Goal: Task Accomplishment & Management: Complete application form

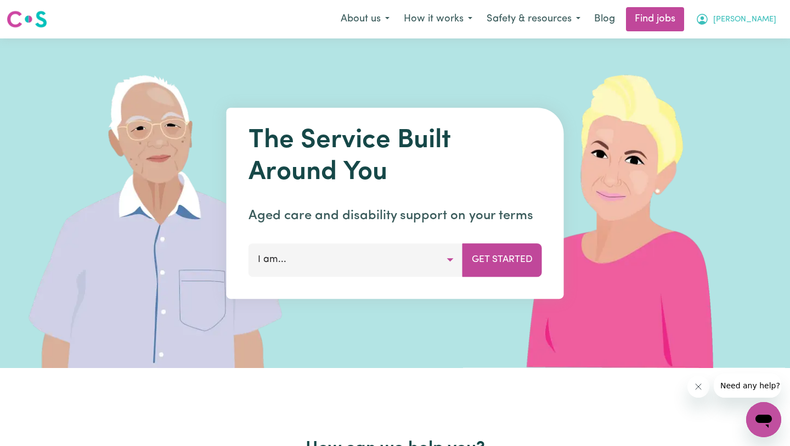
click at [736, 16] on button "[PERSON_NAME]" at bounding box center [736, 19] width 95 height 23
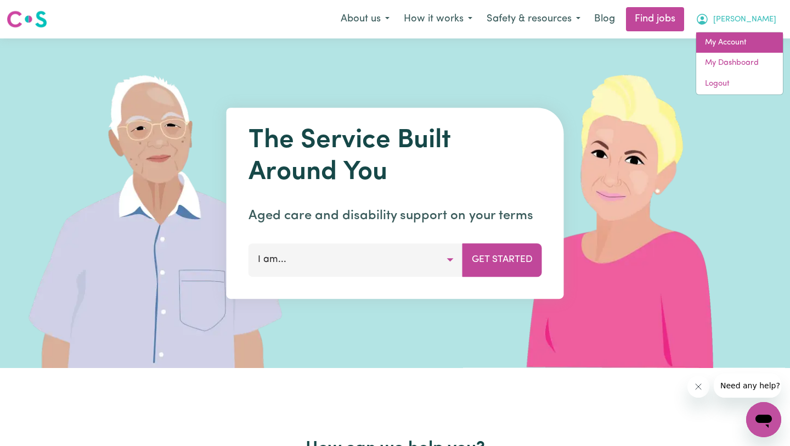
click at [722, 37] on link "My Account" at bounding box center [739, 42] width 87 height 21
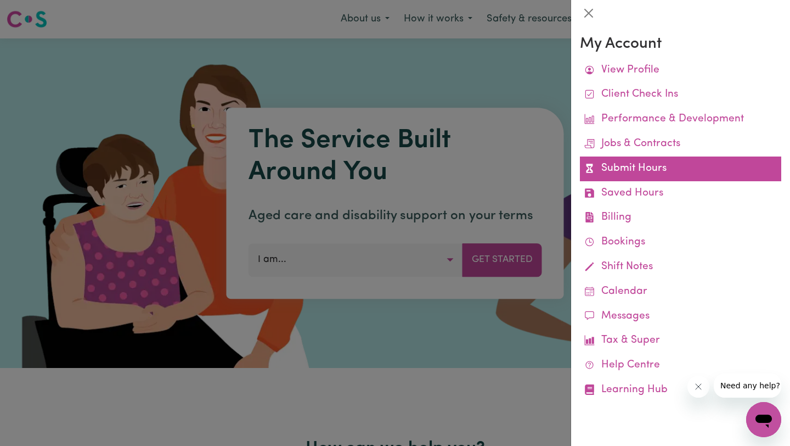
click at [625, 166] on link "Submit Hours" at bounding box center [680, 168] width 201 height 25
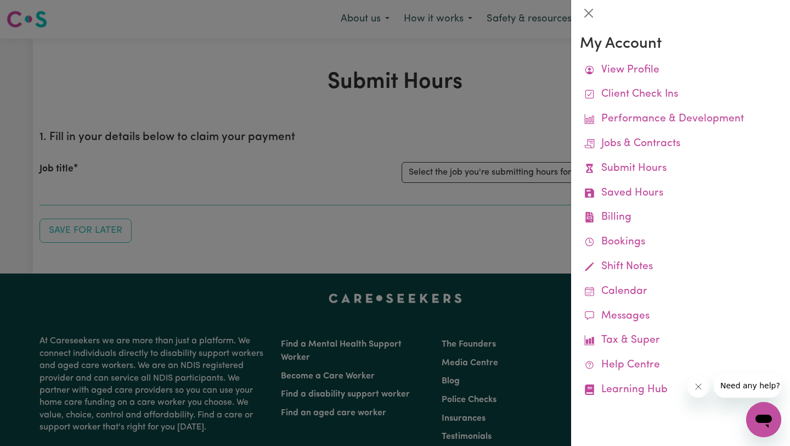
click at [351, 114] on div at bounding box center [395, 223] width 790 height 446
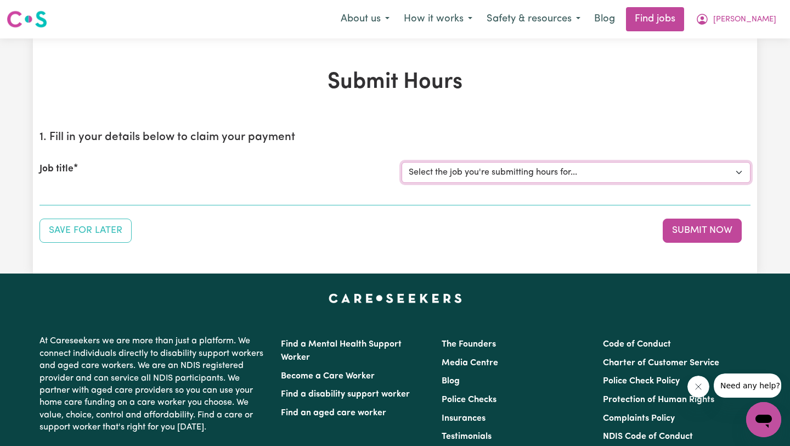
click at [485, 173] on select "Select the job you're submitting hours for... [[PERSON_NAME]] Support worker fo…" at bounding box center [576, 172] width 349 height 21
select select "11188"
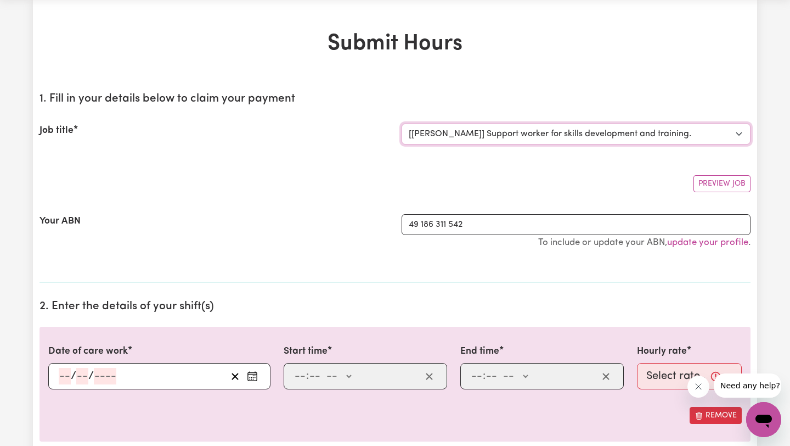
scroll to position [95, 0]
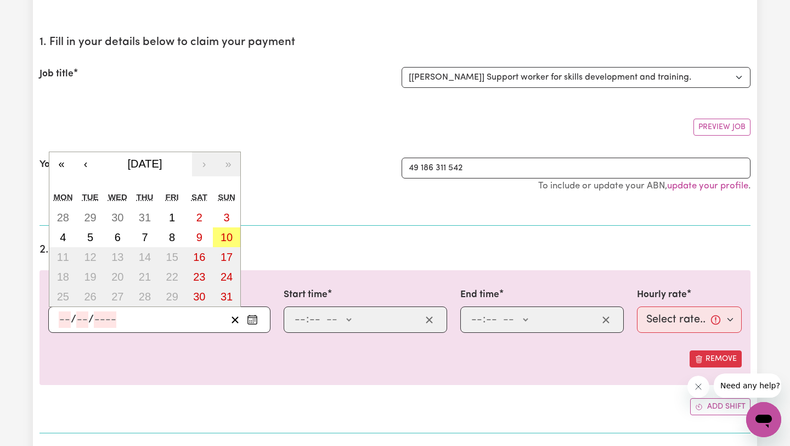
click at [65, 323] on input "number" at bounding box center [65, 319] width 12 height 16
click at [222, 236] on abbr "10" at bounding box center [227, 237] width 12 height 12
type input "[DATE]"
type input "10"
type input "8"
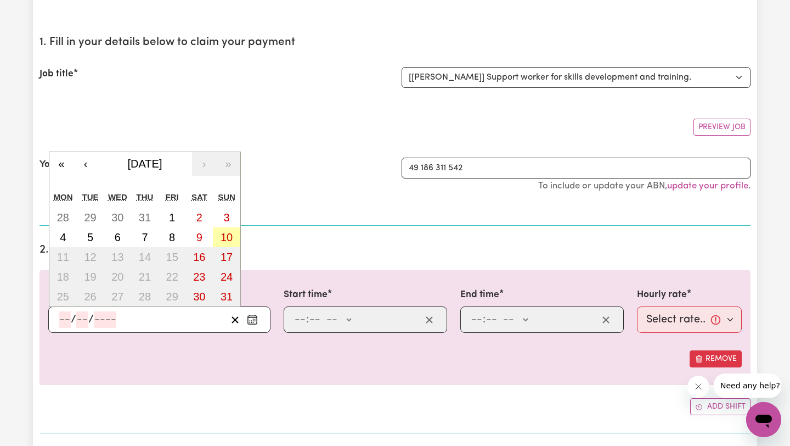
type input "2025"
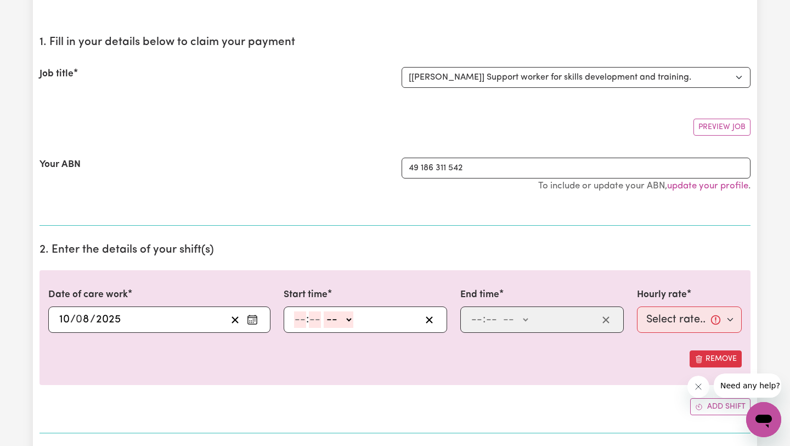
click at [300, 320] on input "number" at bounding box center [300, 319] width 12 height 16
type input "4"
type input "30"
click at [320, 324] on span at bounding box center [319, 319] width 3 height 12
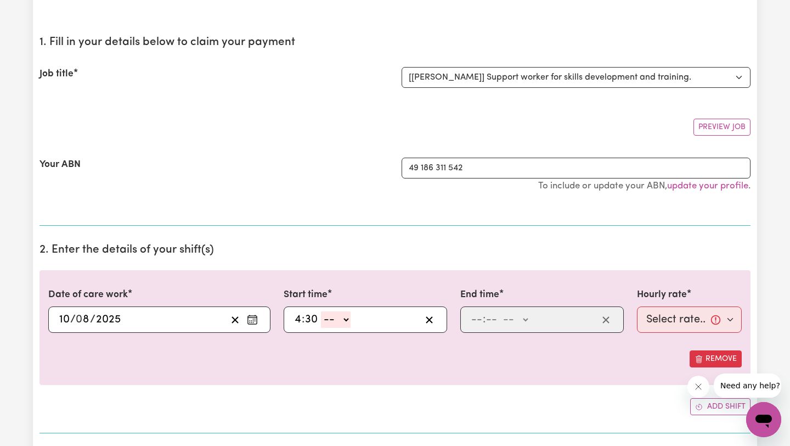
click at [332, 320] on select "-- AM PM" at bounding box center [336, 319] width 30 height 16
select select "pm"
type input "16:30"
click at [473, 322] on input "number" at bounding box center [477, 319] width 12 height 16
type input "6"
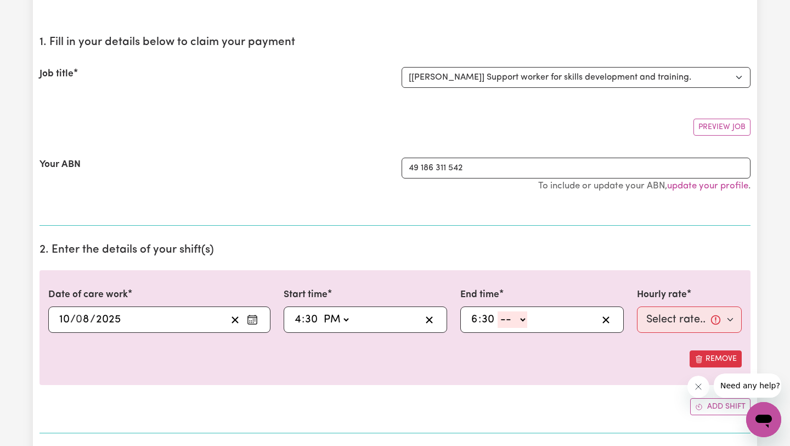
type input "30"
click at [514, 325] on select "-- AM PM" at bounding box center [513, 319] width 30 height 16
select select "pm"
type input "18:30"
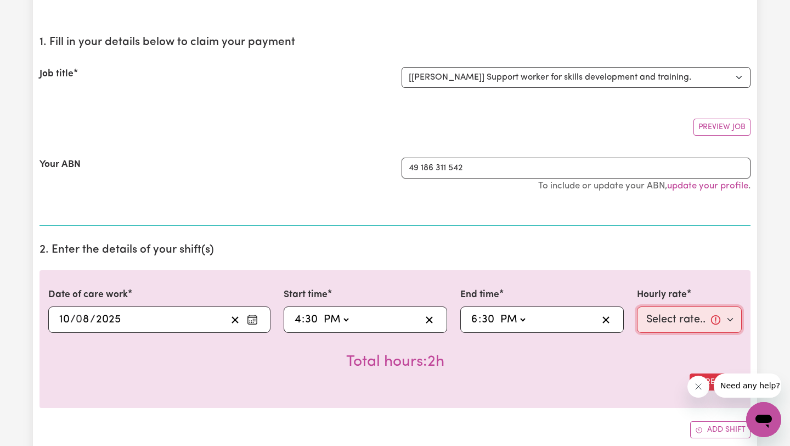
click at [652, 324] on select "Select rate... $50.00 (Weekday)" at bounding box center [689, 319] width 105 height 26
select select "50-Weekday"
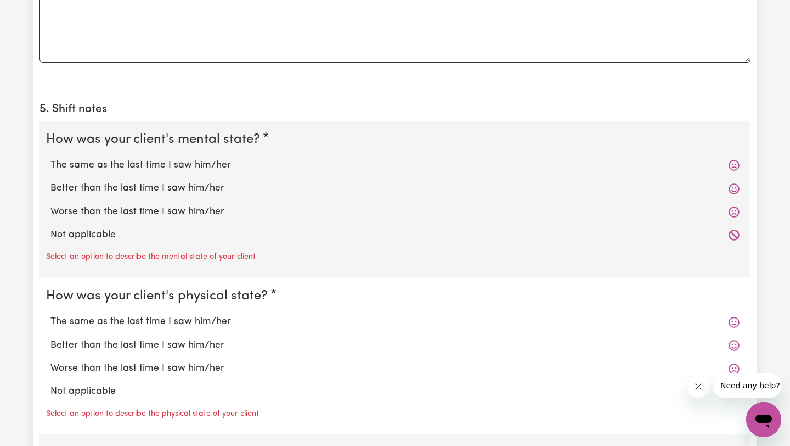
scroll to position [774, 0]
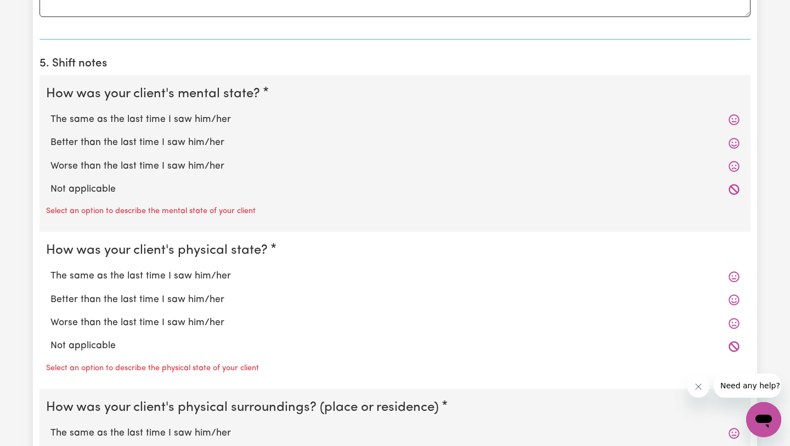
click at [271, 173] on label "Worse than the last time I saw him/her" at bounding box center [394, 166] width 689 height 14
click at [50, 159] on input "Worse than the last time I saw him/her" at bounding box center [50, 159] width 1 height 1
radio input "true"
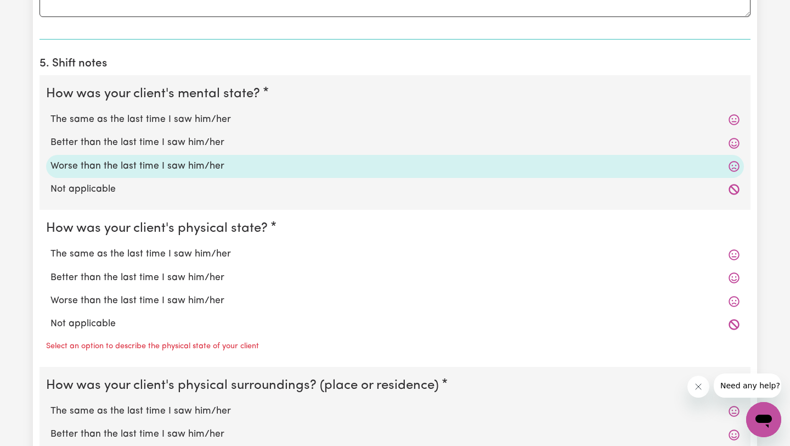
click at [243, 189] on label "Not applicable" at bounding box center [394, 189] width 689 height 14
click at [50, 182] on input "Not applicable" at bounding box center [50, 182] width 1 height 1
radio input "true"
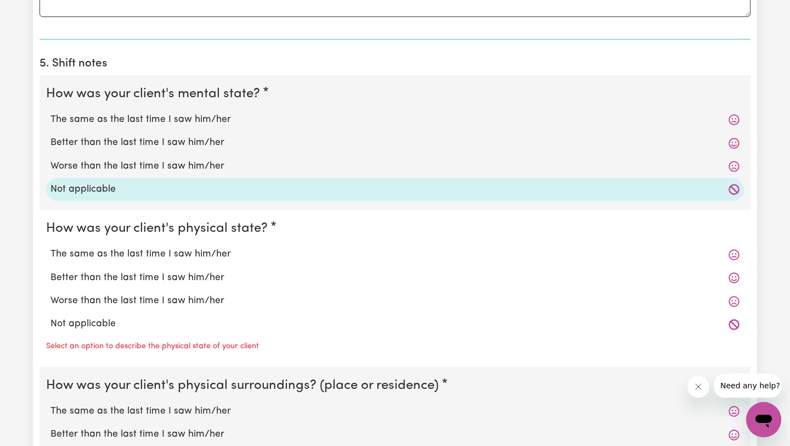
scroll to position [929, 0]
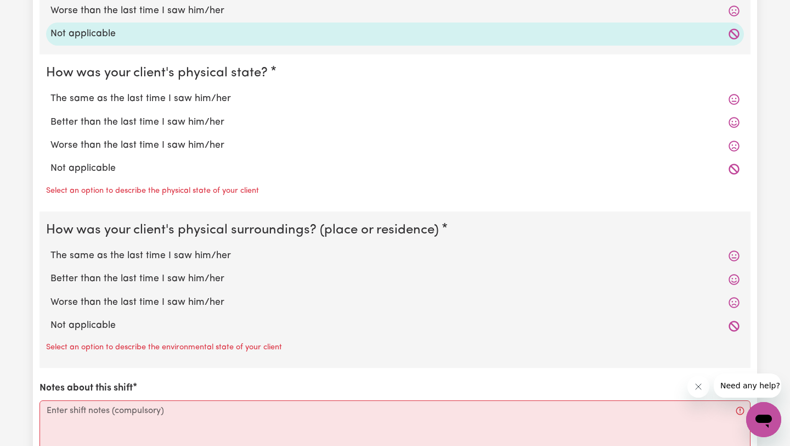
click at [130, 173] on label "Not applicable" at bounding box center [394, 168] width 689 height 14
click at [50, 161] on input "Not applicable" at bounding box center [50, 161] width 1 height 1
radio input "true"
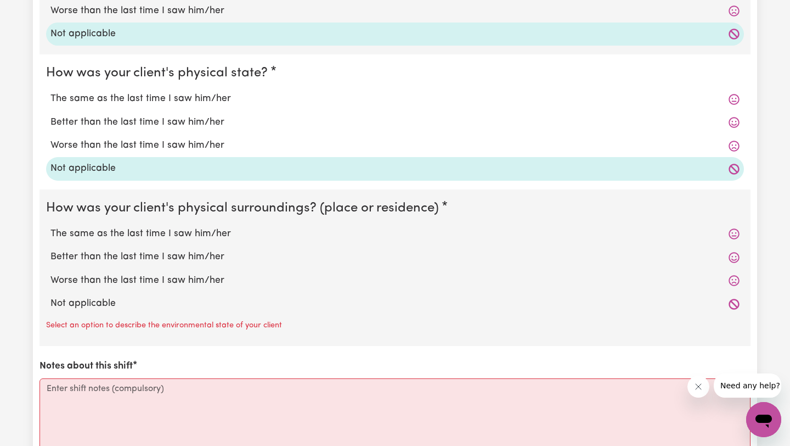
click at [130, 314] on div "Not applicable" at bounding box center [395, 303] width 698 height 23
click at [121, 307] on label "Not applicable" at bounding box center [394, 303] width 689 height 14
click at [50, 296] on input "Not applicable" at bounding box center [50, 296] width 1 height 1
radio input "true"
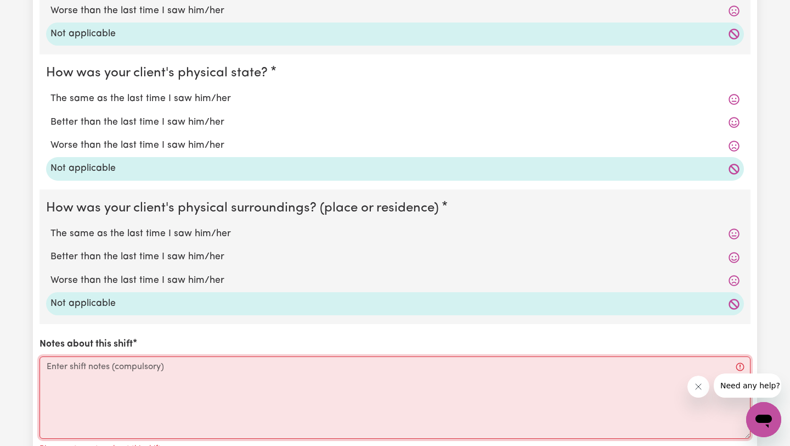
click at [130, 372] on textarea "Notes about this shift" at bounding box center [395, 397] width 711 height 82
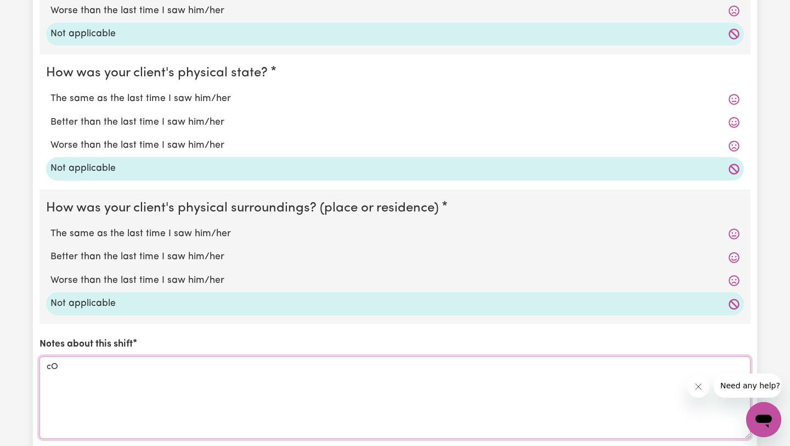
type textarea "c"
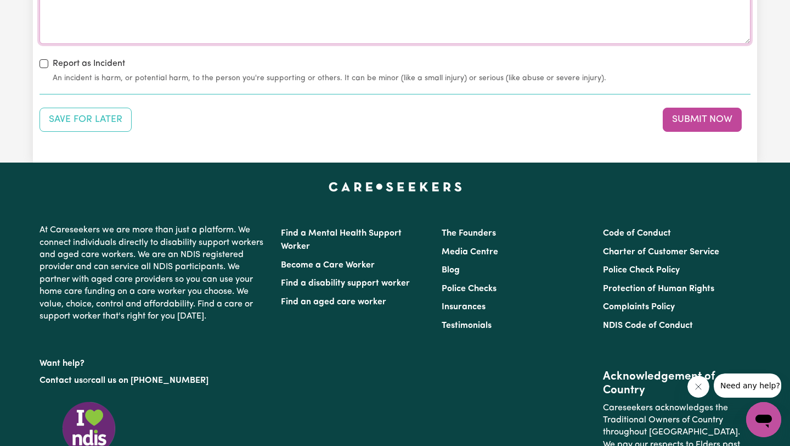
scroll to position [1443, 0]
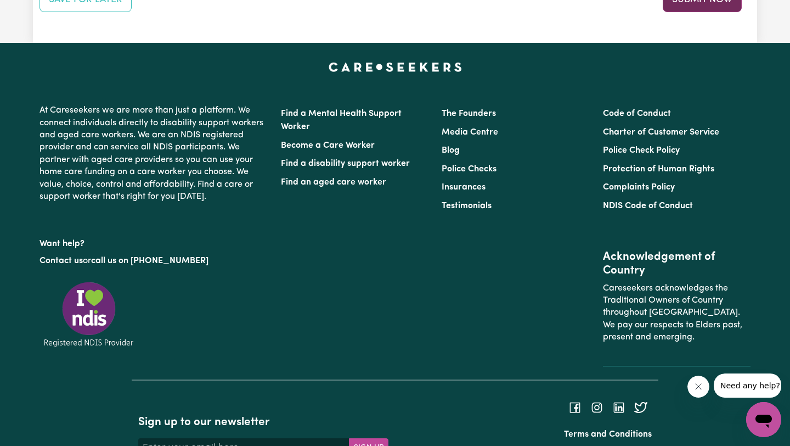
type textarea "Completed maths HSC data questions"
click at [688, 11] on button "Submit Now" at bounding box center [702, 0] width 79 height 24
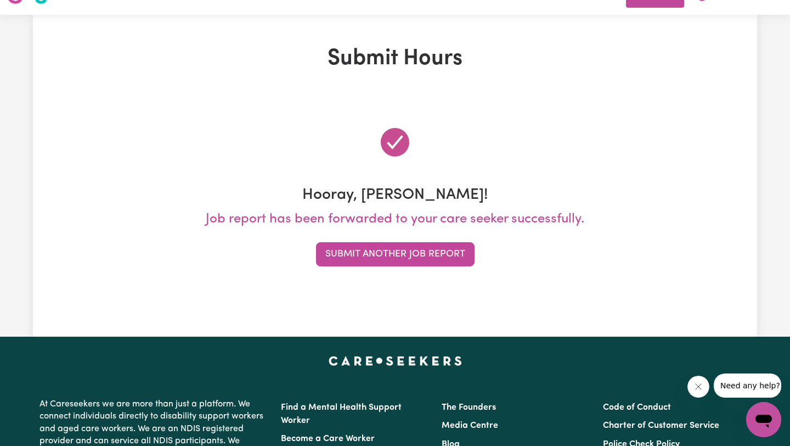
scroll to position [0, 0]
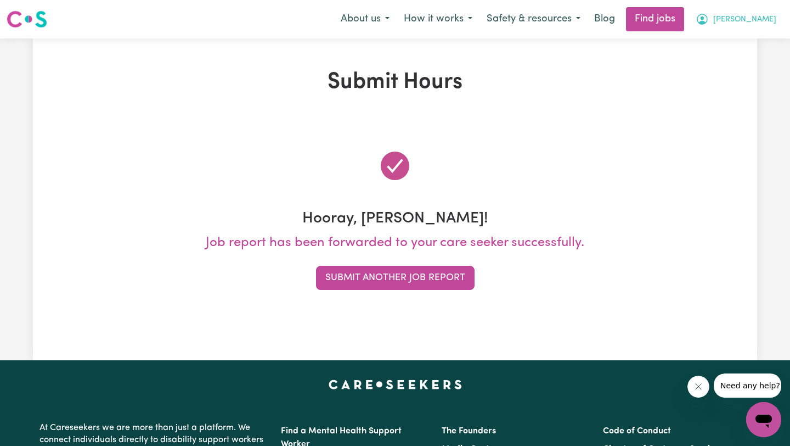
click at [709, 19] on icon "My Account" at bounding box center [702, 19] width 13 height 13
click at [717, 63] on link "My Dashboard" at bounding box center [739, 63] width 87 height 21
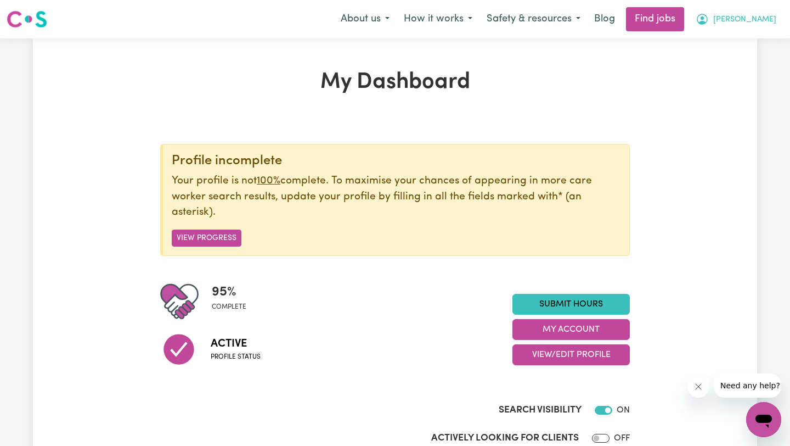
click at [755, 27] on button "[PERSON_NAME]" at bounding box center [736, 19] width 95 height 23
click at [740, 46] on link "My Account" at bounding box center [739, 42] width 87 height 21
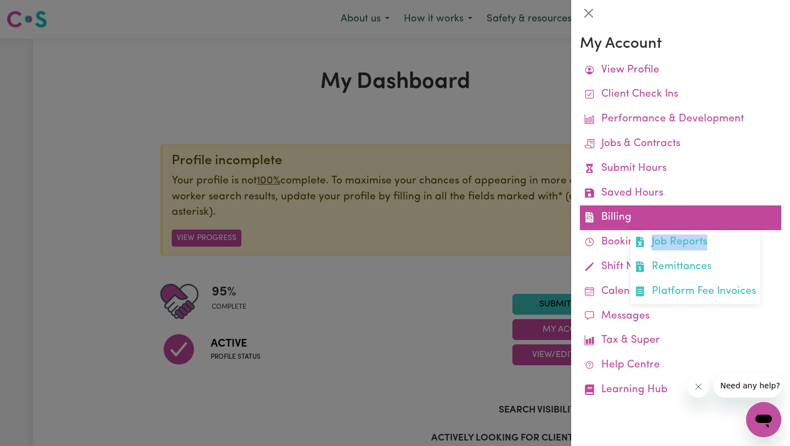
click at [637, 223] on link "Billing Job Reports Remittances Platform Fee Invoices" at bounding box center [680, 217] width 201 height 25
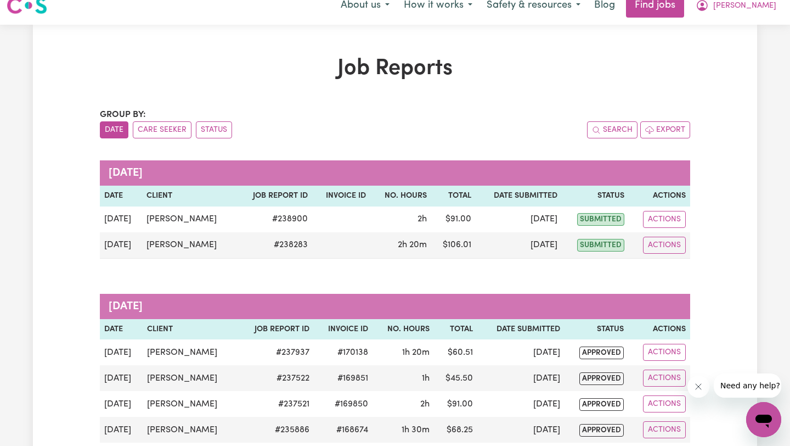
scroll to position [4, 0]
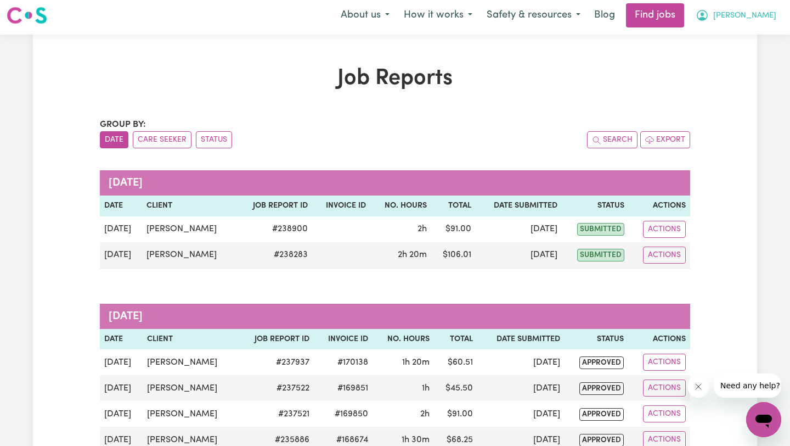
click at [709, 18] on icon "My Account" at bounding box center [702, 15] width 13 height 13
click at [716, 55] on link "My Dashboard" at bounding box center [739, 59] width 87 height 21
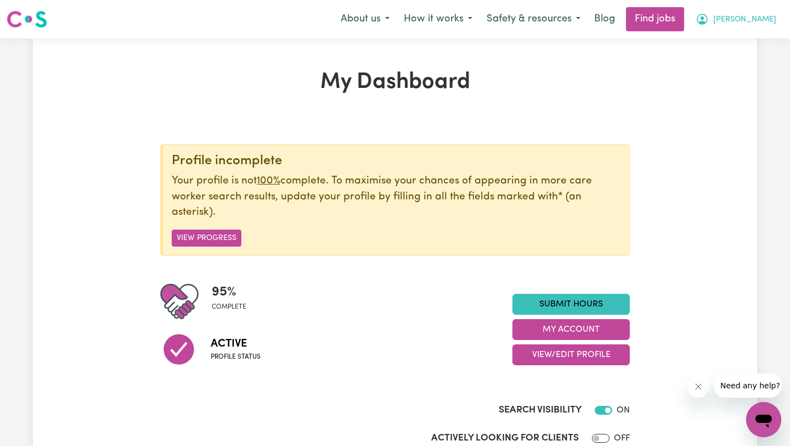
click at [733, 27] on button "[PERSON_NAME]" at bounding box center [736, 19] width 95 height 23
click at [730, 43] on link "My Account" at bounding box center [739, 42] width 87 height 21
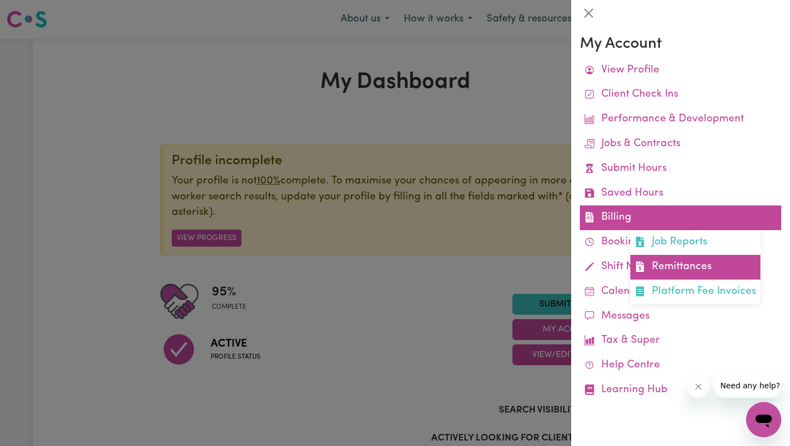
click at [660, 265] on link "Remittances" at bounding box center [696, 267] width 130 height 25
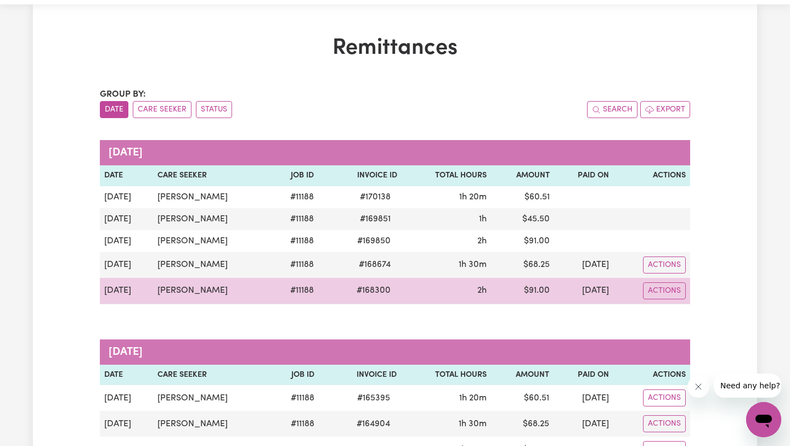
scroll to position [36, 0]
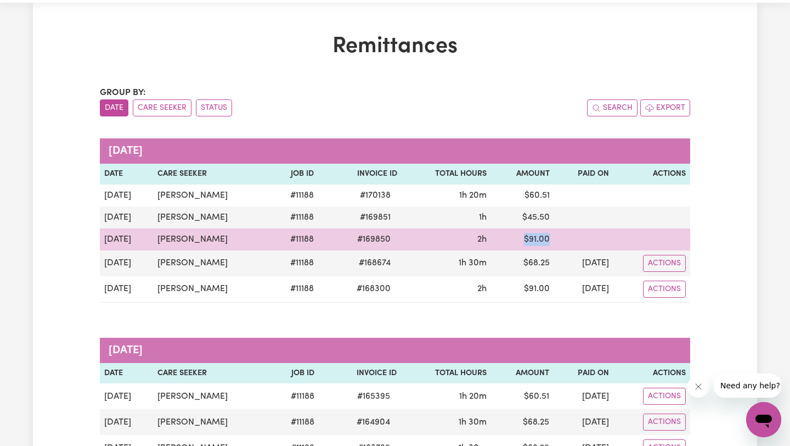
drag, startPoint x: 497, startPoint y: 237, endPoint x: 534, endPoint y: 237, distance: 37.3
click at [534, 237] on tr "[DATE] [PERSON_NAME] # 11188 # 169850 2h $ 91.00" at bounding box center [395, 239] width 590 height 22
click at [554, 237] on td at bounding box center [583, 239] width 59 height 22
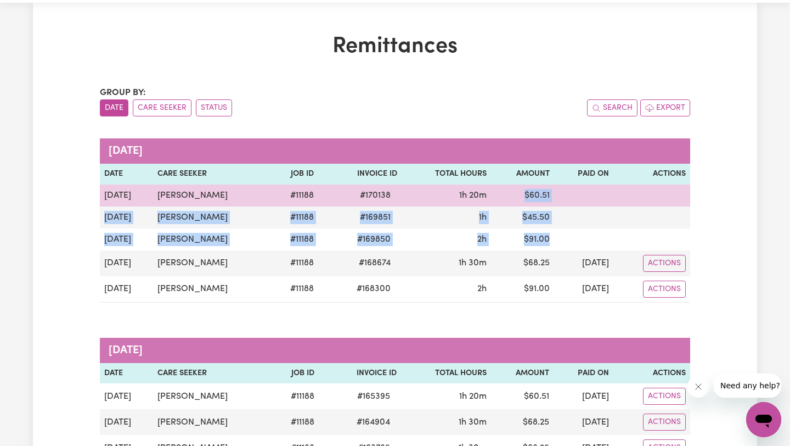
drag, startPoint x: 534, startPoint y: 237, endPoint x: 496, endPoint y: 198, distance: 54.7
click at [496, 198] on tbody "[DATE] [PERSON_NAME] # 11188 # 170138 1h 20m $ 60.51 [DATE] [PERSON_NAME] # 111…" at bounding box center [395, 243] width 590 height 118
click at [496, 198] on td "$ 60.51" at bounding box center [522, 195] width 63 height 22
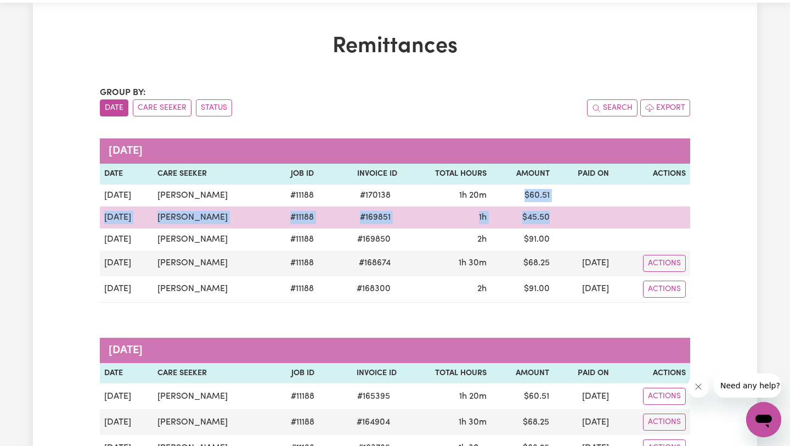
drag, startPoint x: 496, startPoint y: 198, endPoint x: 506, endPoint y: 212, distance: 17.7
click at [506, 212] on tbody "[DATE] [PERSON_NAME] # 11188 # 170138 1h 20m $ 60.51 [DATE] [PERSON_NAME] # 111…" at bounding box center [395, 243] width 590 height 118
click at [506, 212] on td "$ 45.50" at bounding box center [522, 217] width 63 height 22
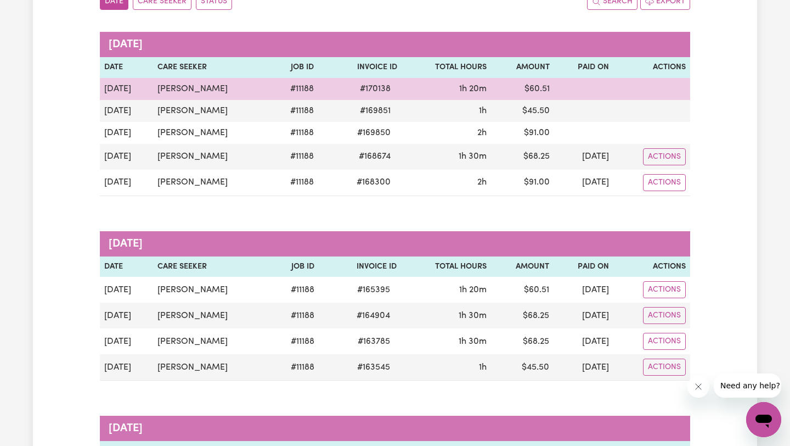
scroll to position [0, 0]
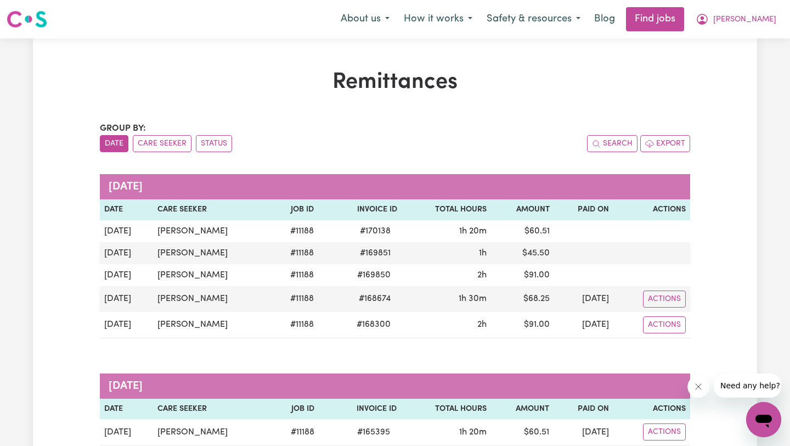
click at [21, 25] on img at bounding box center [27, 19] width 41 height 20
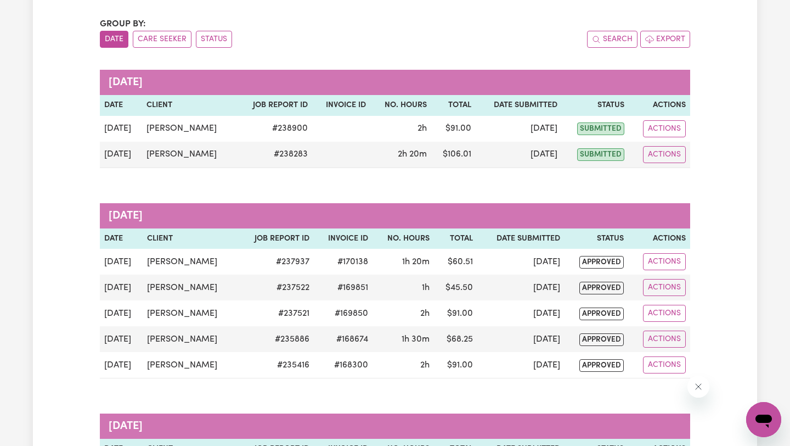
scroll to position [107, 0]
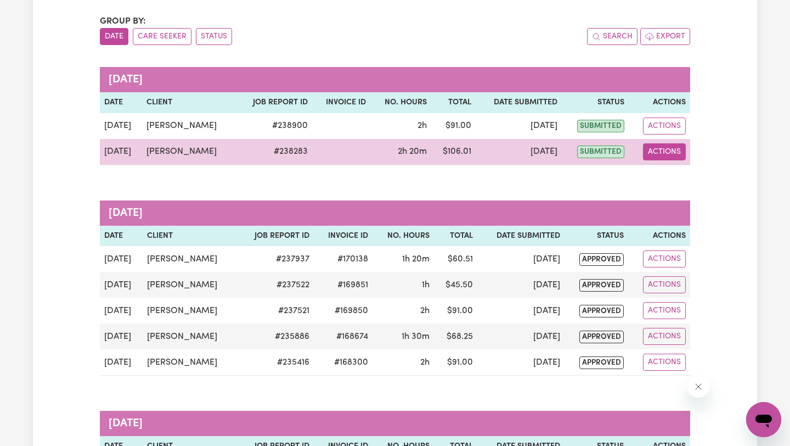
click at [672, 153] on button "Actions" at bounding box center [664, 151] width 43 height 17
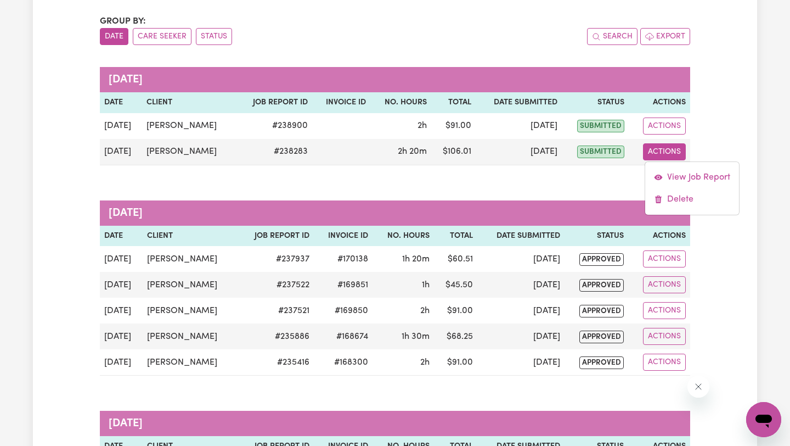
click at [551, 214] on caption "[DATE]" at bounding box center [395, 212] width 590 height 25
